Goal: Task Accomplishment & Management: Use online tool/utility

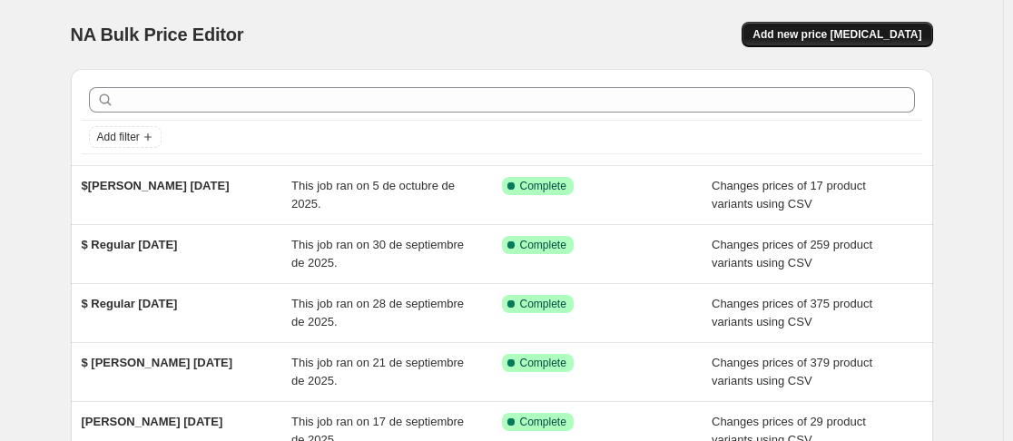
click at [854, 34] on span "Add new price [MEDICAL_DATA]" at bounding box center [836, 34] width 169 height 15
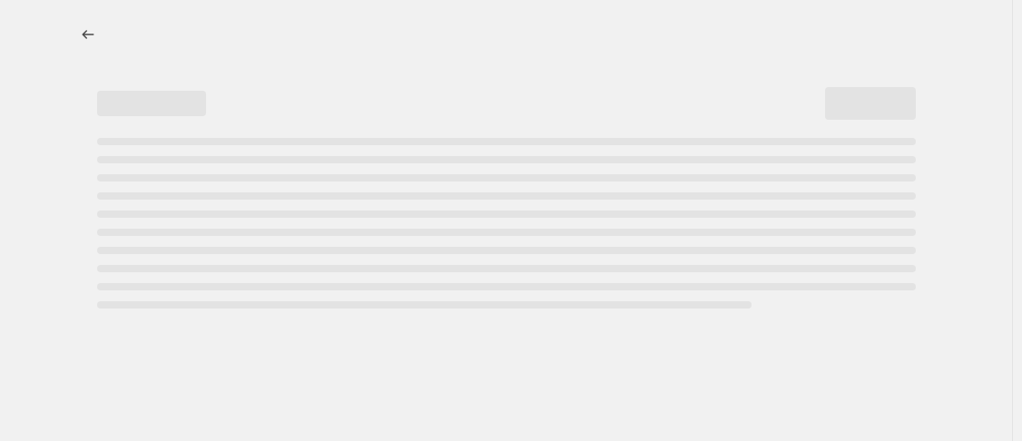
select select "percentage"
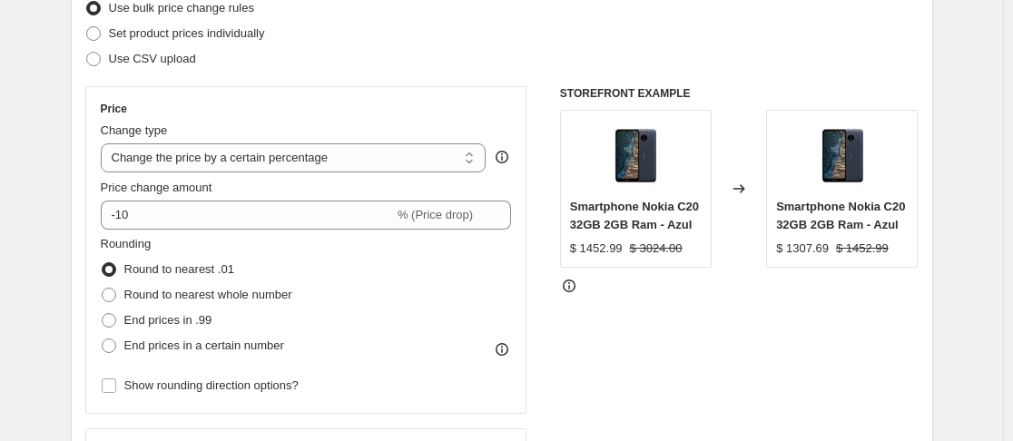
scroll to position [249, 0]
click at [101, 55] on span at bounding box center [93, 58] width 15 height 15
click at [87, 52] on input "Use CSV upload" at bounding box center [86, 51] width 1 height 1
radio input "true"
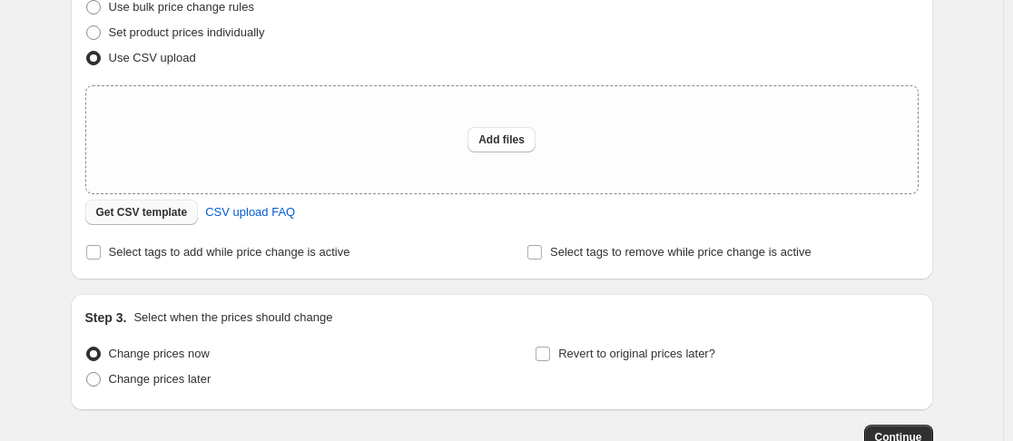
click at [155, 215] on span "Get CSV template" at bounding box center [142, 212] width 92 height 15
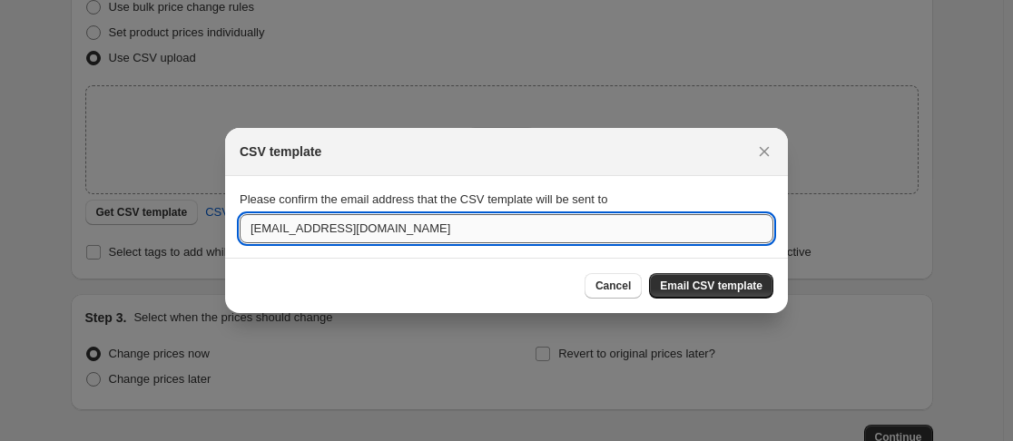
click at [389, 228] on input "[EMAIL_ADDRESS][DOMAIN_NAME]" at bounding box center [507, 228] width 534 height 29
type input "[EMAIL_ADDRESS][DOMAIN_NAME]"
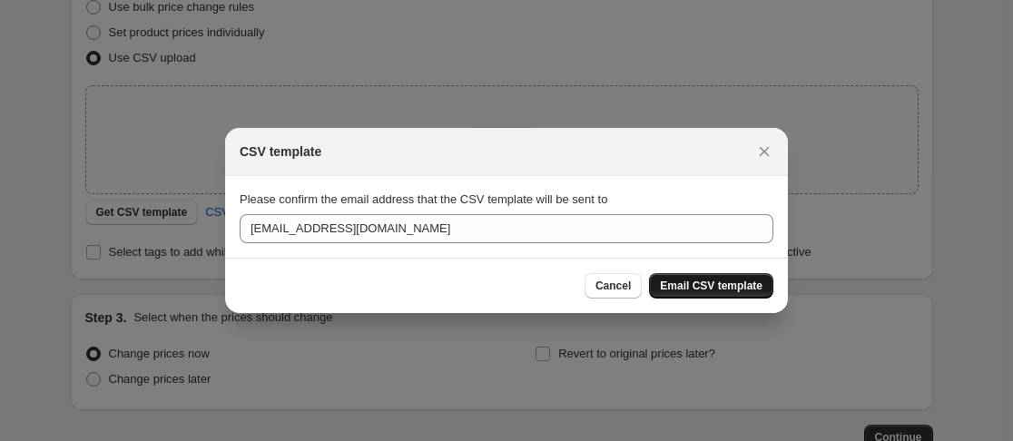
click at [704, 283] on span "Email CSV template" at bounding box center [711, 286] width 103 height 15
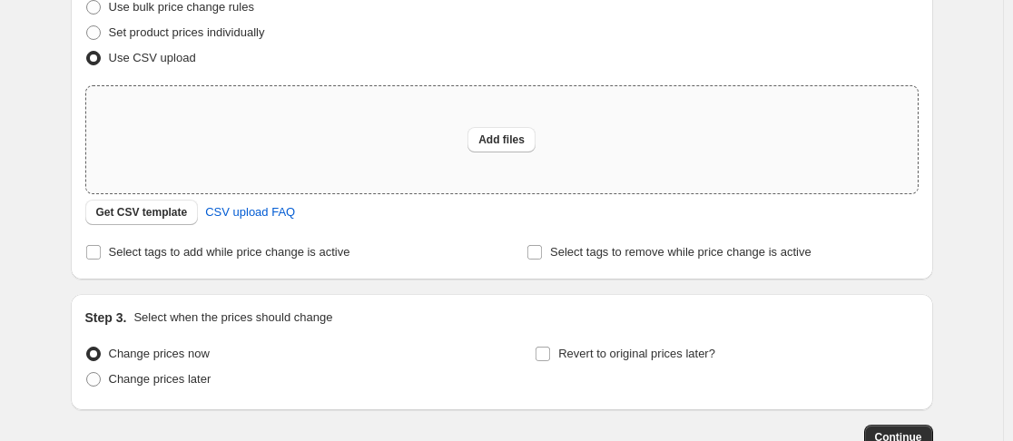
scroll to position [0, 0]
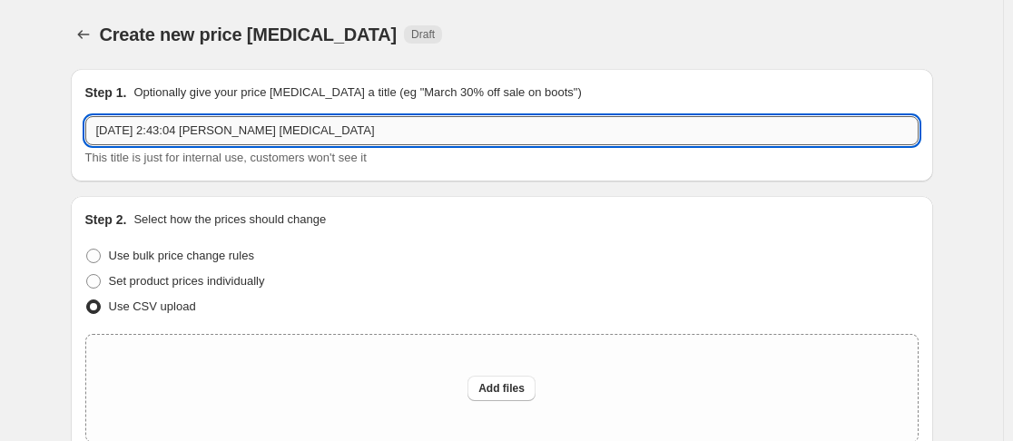
click at [365, 136] on input "[DATE] 2:43:04 [PERSON_NAME] [MEDICAL_DATA]" at bounding box center [501, 130] width 833 height 29
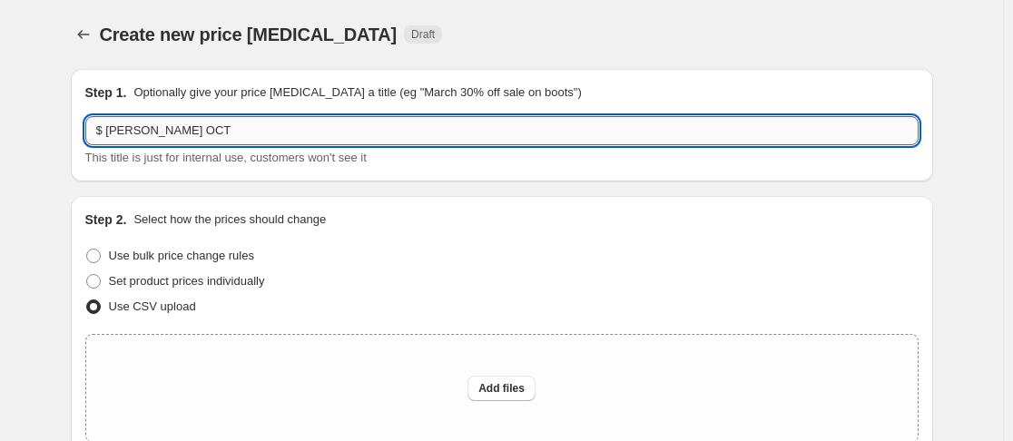
click at [146, 130] on input "$ [PERSON_NAME] OCT" at bounding box center [501, 130] width 833 height 29
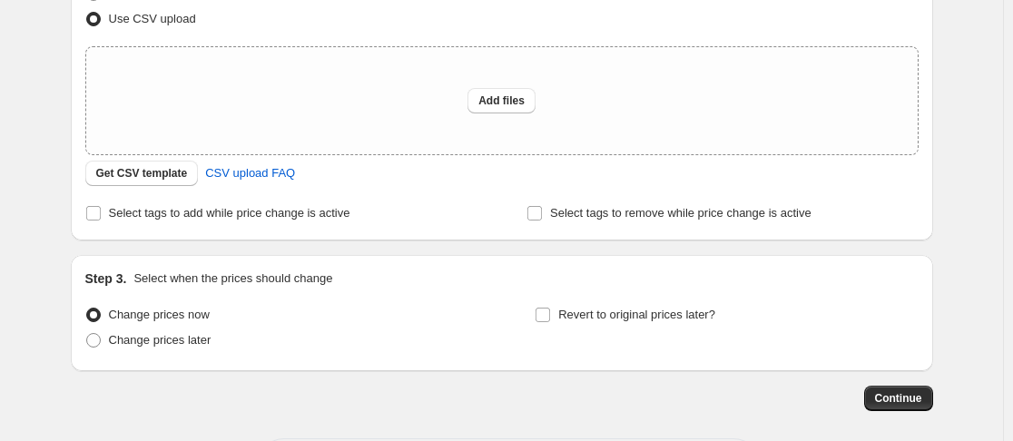
scroll to position [289, 0]
type input "$ [PERSON_NAME] [DATE]"
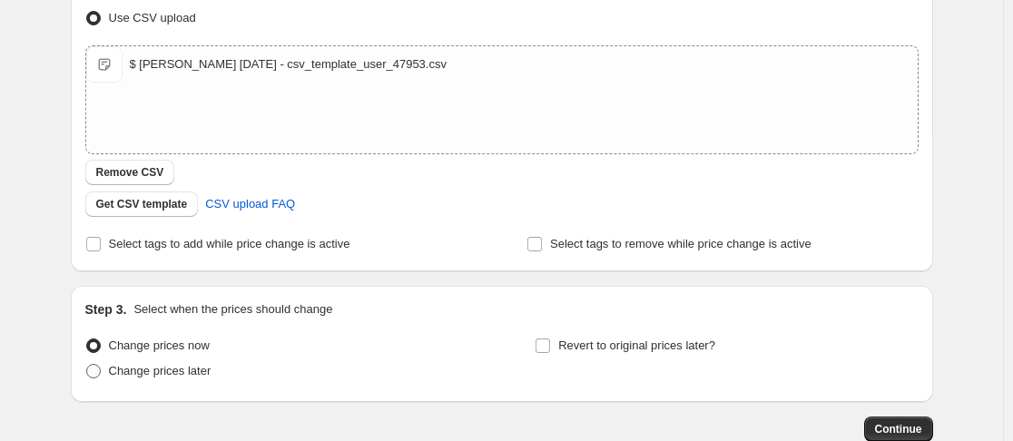
click at [95, 370] on span at bounding box center [93, 371] width 15 height 15
click at [87, 365] on input "Change prices later" at bounding box center [86, 364] width 1 height 1
radio input "true"
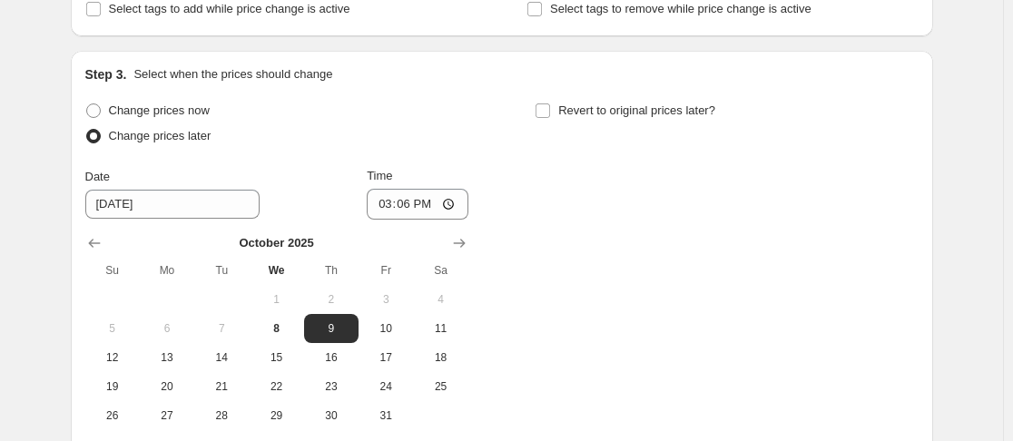
scroll to position [574, 0]
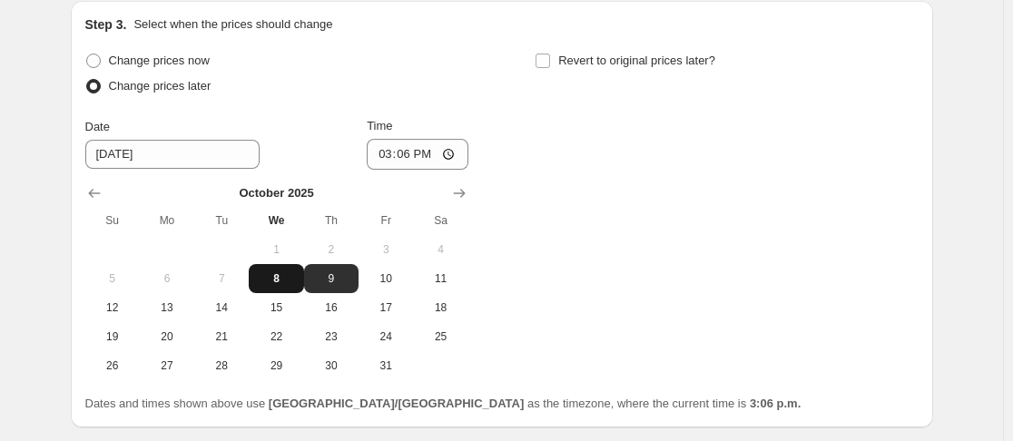
click at [283, 273] on span "8" at bounding box center [276, 278] width 40 height 15
type input "[DATE]"
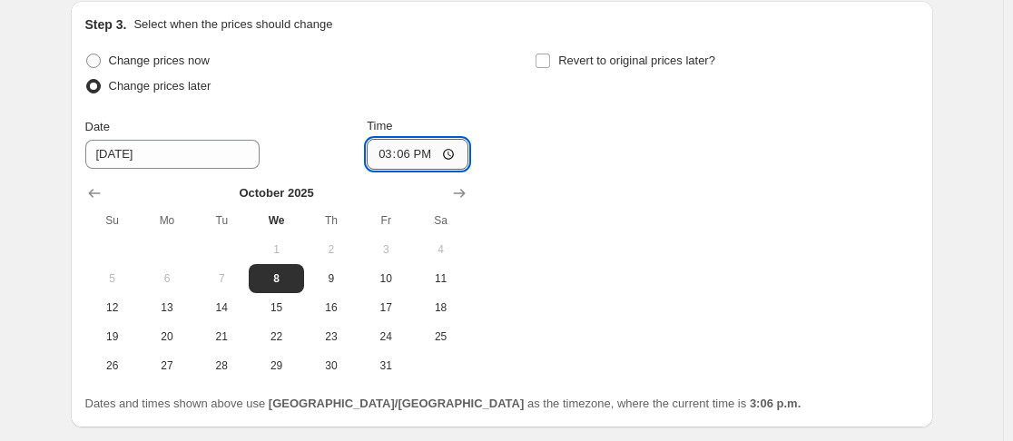
click at [384, 151] on input "15:06" at bounding box center [418, 154] width 102 height 31
type input "23:45"
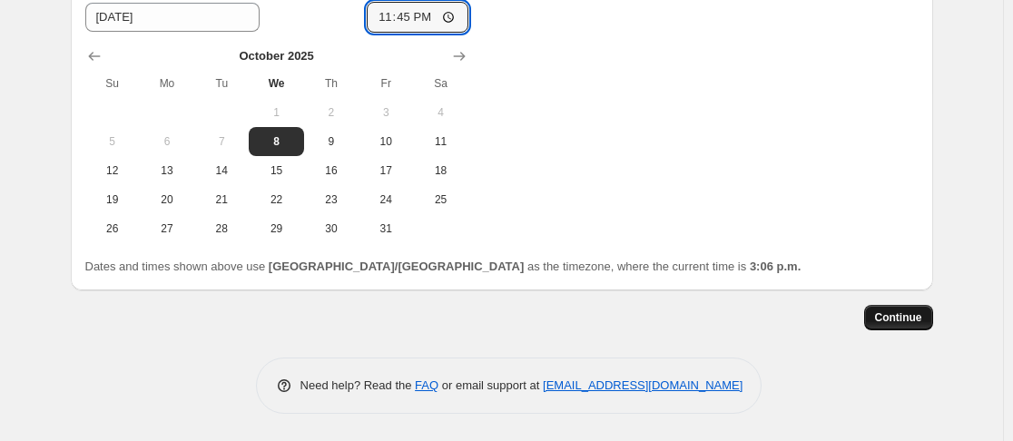
click at [906, 309] on button "Continue" at bounding box center [898, 317] width 69 height 25
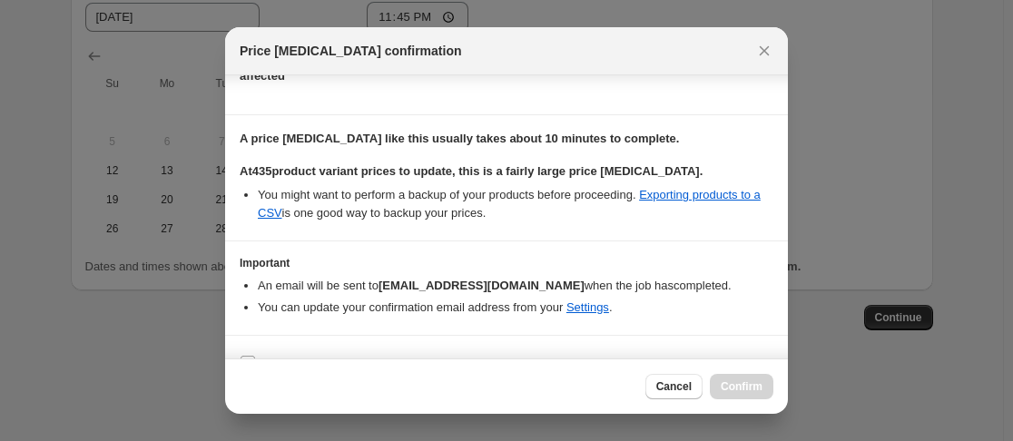
scroll to position [153, 0]
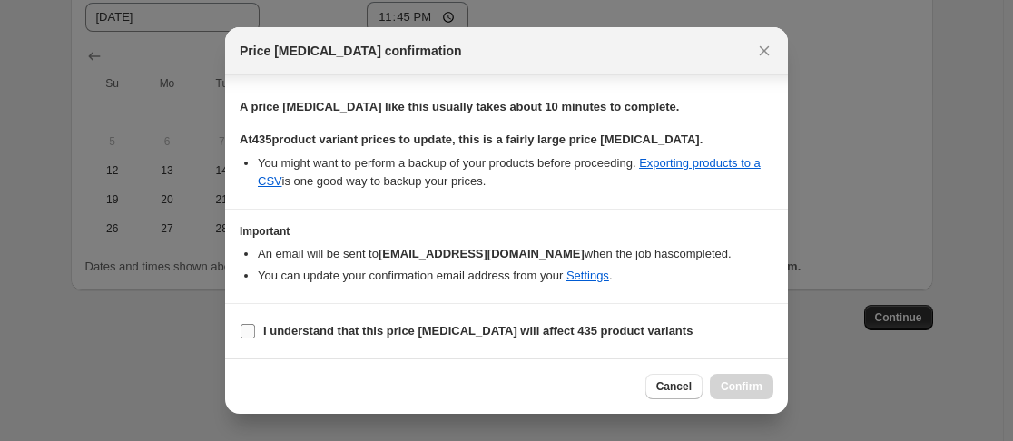
click at [246, 334] on input "I understand that this price [MEDICAL_DATA] will affect 435 product variants" at bounding box center [247, 331] width 15 height 15
checkbox input "true"
click at [722, 381] on span "Confirm" at bounding box center [742, 386] width 42 height 15
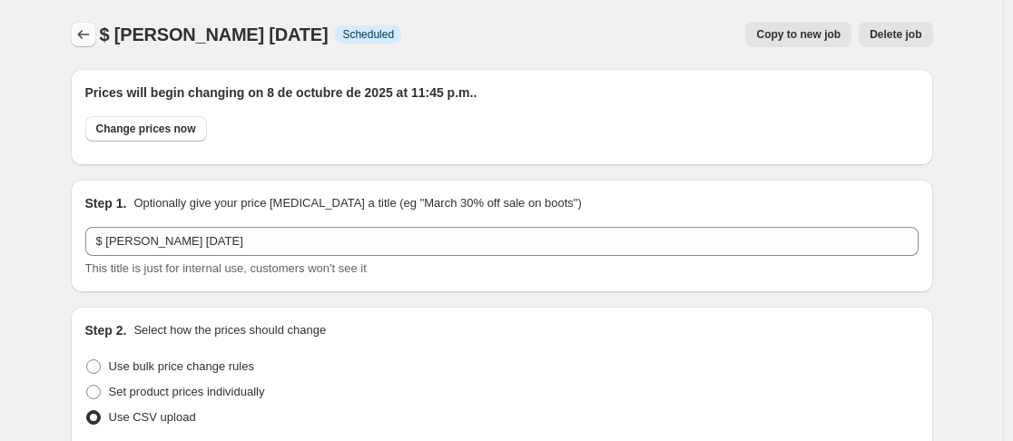
click at [91, 29] on icon "Price change jobs" at bounding box center [83, 34] width 18 height 18
